Goal: Task Accomplishment & Management: Complete application form

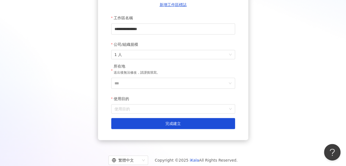
scroll to position [79, 0]
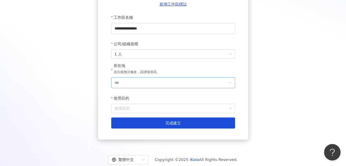
click at [228, 84] on icon "down" at bounding box center [229, 82] width 3 height 3
click at [217, 82] on input "***" at bounding box center [170, 82] width 113 height 10
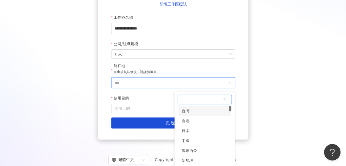
click at [195, 111] on div "台灣" at bounding box center [204, 111] width 53 height 10
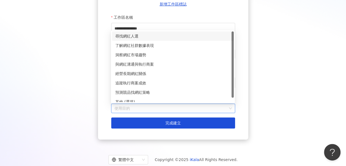
click at [165, 108] on input "使用目的" at bounding box center [172, 108] width 117 height 9
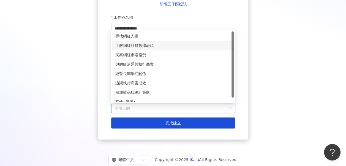
click at [153, 42] on div "了解網紅社群數據表現" at bounding box center [172, 45] width 115 height 6
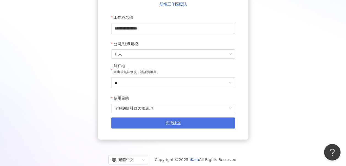
click at [190, 123] on button "完成建立" at bounding box center [173, 122] width 124 height 11
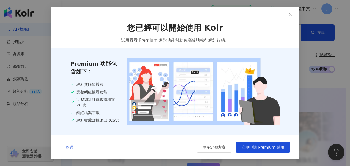
click at [70, 146] on span "略過" at bounding box center [70, 147] width 8 height 4
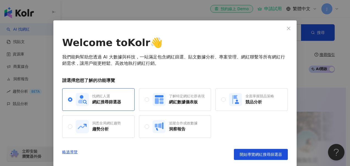
scroll to position [14, 0]
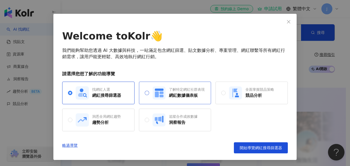
click at [159, 92] on icon at bounding box center [161, 92] width 4 height 2
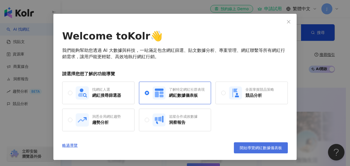
click at [262, 148] on span "開始導覽網紅數據儀表板" at bounding box center [260, 147] width 42 height 4
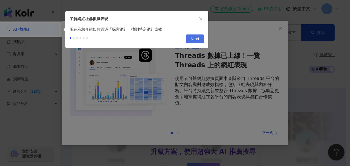
click at [200, 37] on button "Next" at bounding box center [195, 38] width 18 height 9
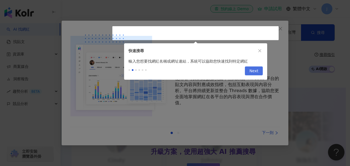
type input "**********"
click at [252, 69] on span "Next" at bounding box center [253, 71] width 9 height 9
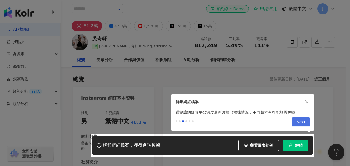
click at [299, 120] on span "Next" at bounding box center [300, 121] width 9 height 9
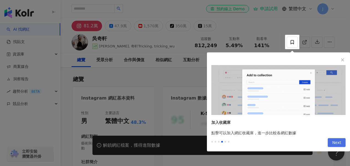
click at [339, 141] on span "Next" at bounding box center [336, 142] width 9 height 9
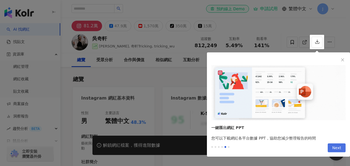
click at [337, 148] on span "Next" at bounding box center [336, 147] width 9 height 9
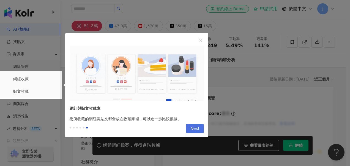
click at [195, 126] on span "Next" at bounding box center [194, 128] width 9 height 9
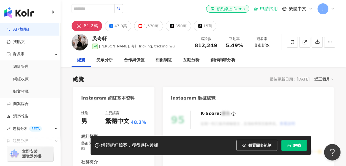
click at [299, 145] on span "解鎖" at bounding box center [297, 145] width 8 height 4
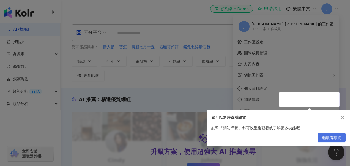
click at [336, 136] on span "繼續看導覽" at bounding box center [331, 137] width 19 height 9
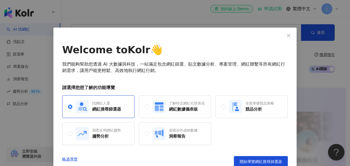
scroll to position [7, 0]
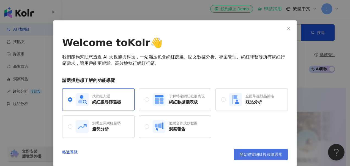
click at [262, 153] on span "開始導覽網紅搜尋篩選器" at bounding box center [260, 154] width 42 height 4
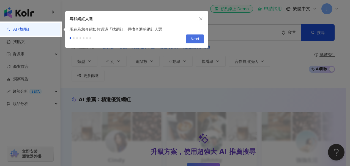
click at [194, 38] on span "Next" at bounding box center [194, 39] width 9 height 9
type input "*********"
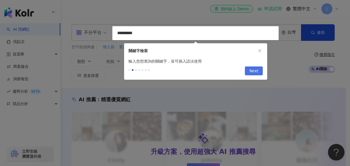
click at [256, 70] on span "Next" at bounding box center [253, 71] width 9 height 9
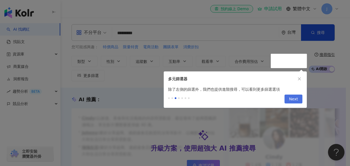
click at [294, 98] on span "Next" at bounding box center [293, 99] width 9 height 9
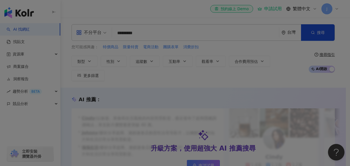
click at [343, 17] on div at bounding box center [175, 83] width 350 height 166
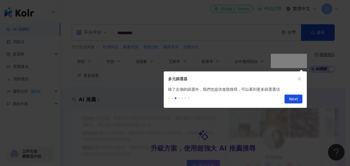
scroll to position [288, 0]
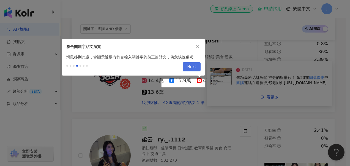
click at [194, 64] on span "Next" at bounding box center [191, 66] width 9 height 9
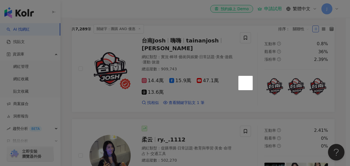
scroll to position [139, 0]
